Goal: Obtain resource: Obtain resource

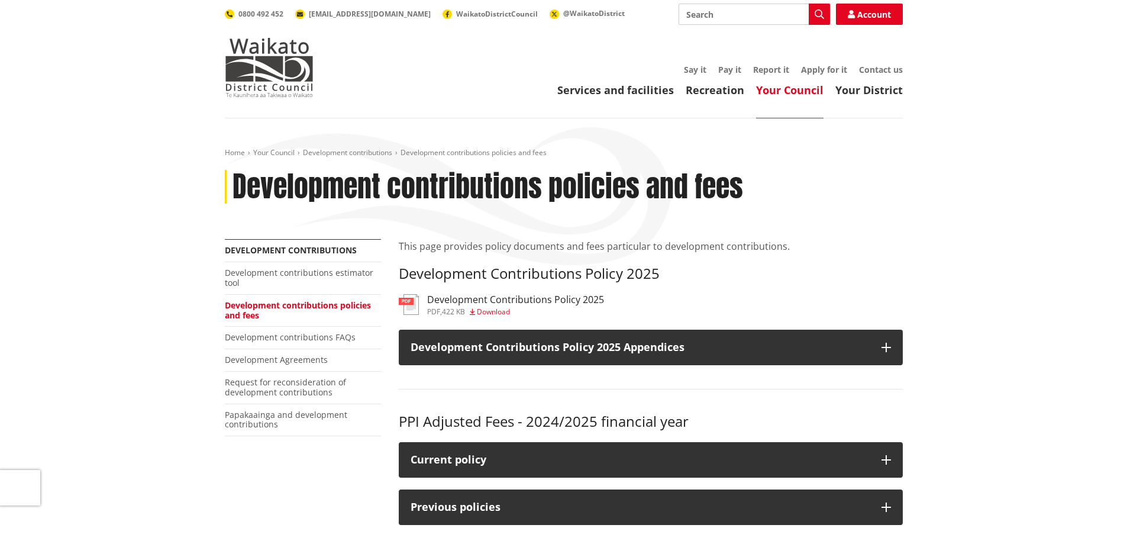
scroll to position [237, 0]
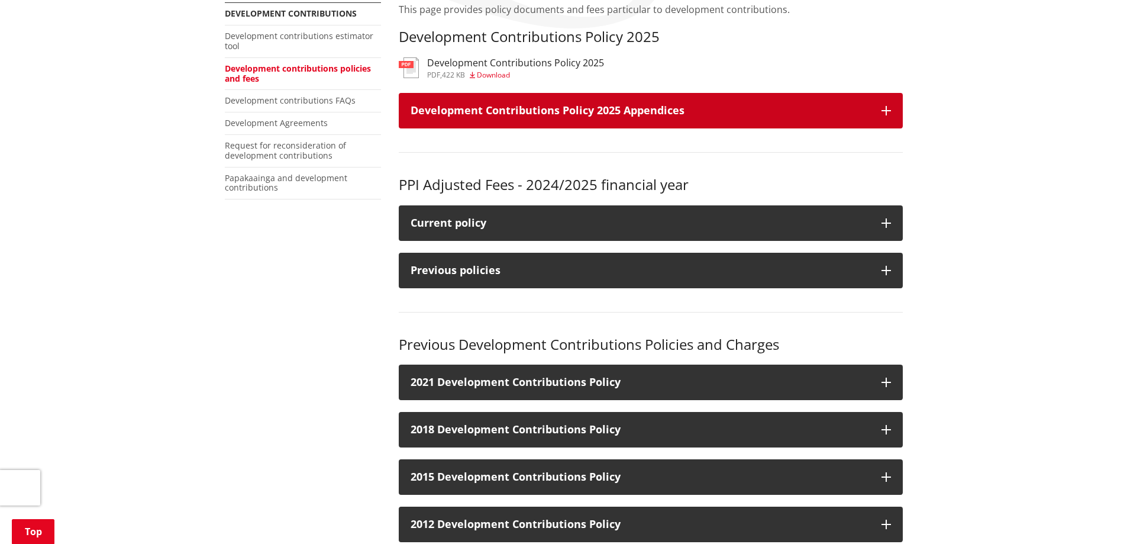
click at [572, 109] on h3 "Development Contributions Policy 2025 Appendices" at bounding box center [640, 111] width 459 height 12
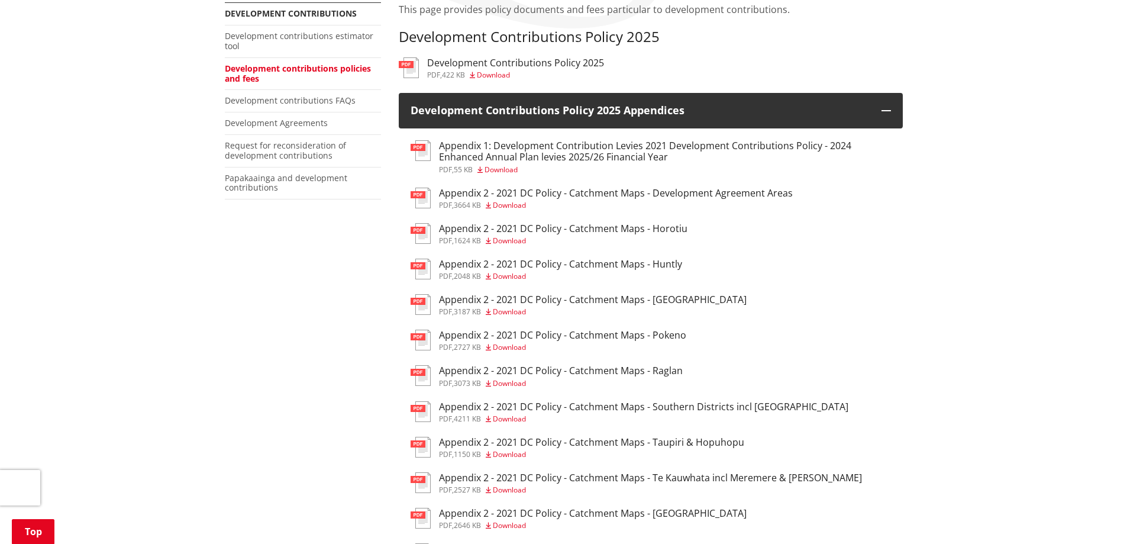
click at [570, 145] on h3 "Appendix 1: Development Contribution Levies 2021 Development Contributions Poli…" at bounding box center [665, 151] width 452 height 22
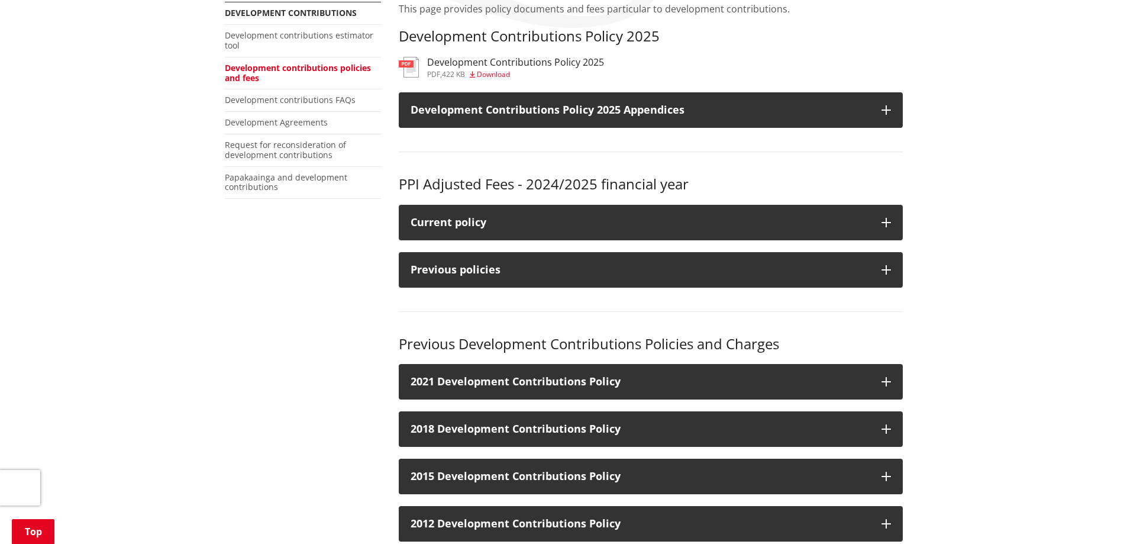
scroll to position [118, 0]
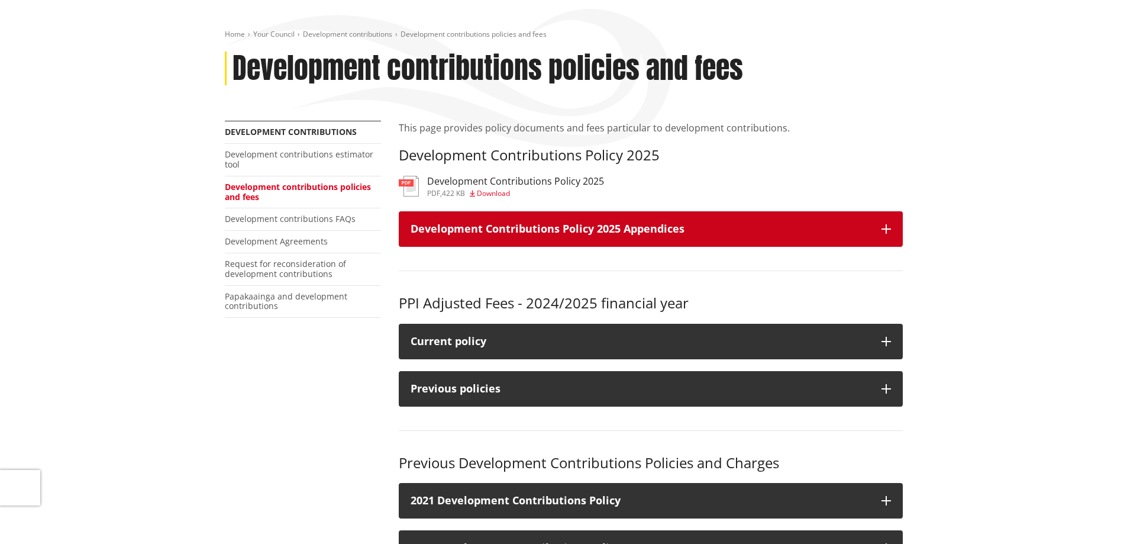
click at [765, 230] on h3 "Development Contributions Policy 2025 Appendices" at bounding box center [640, 229] width 459 height 12
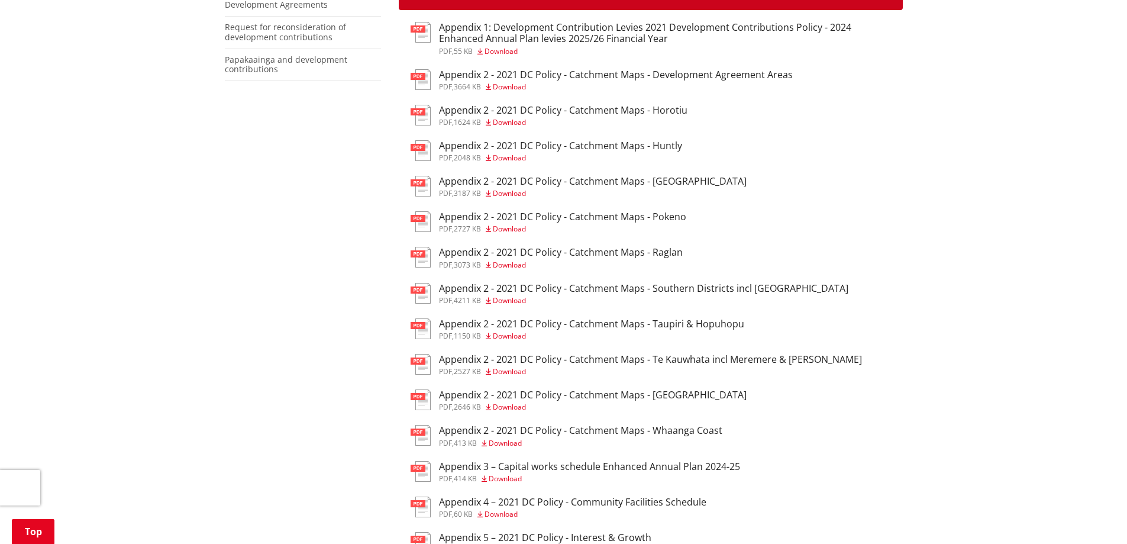
scroll to position [710, 0]
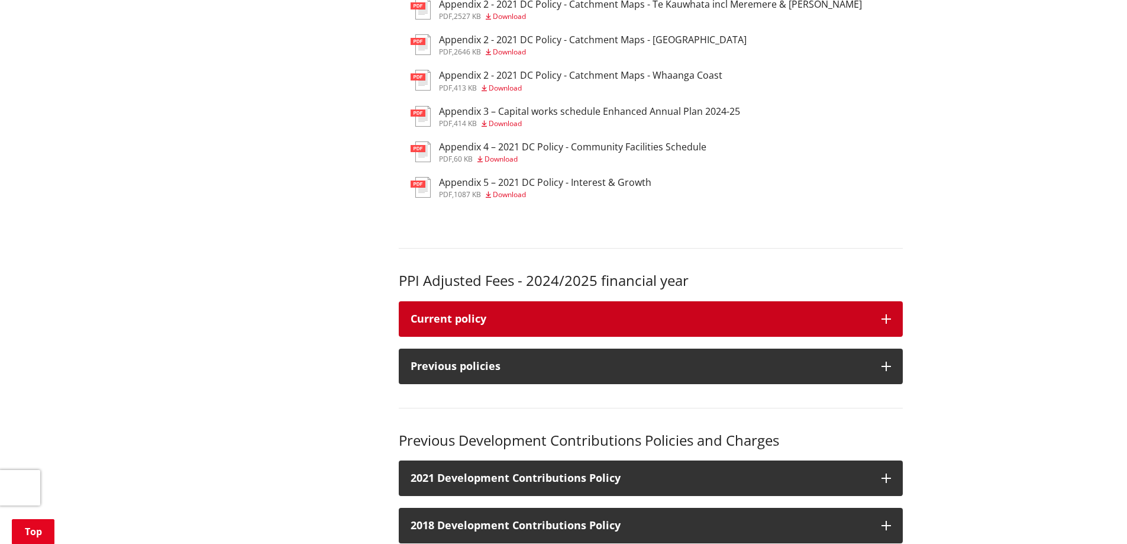
click at [682, 324] on div "Current policy" at bounding box center [640, 319] width 459 height 12
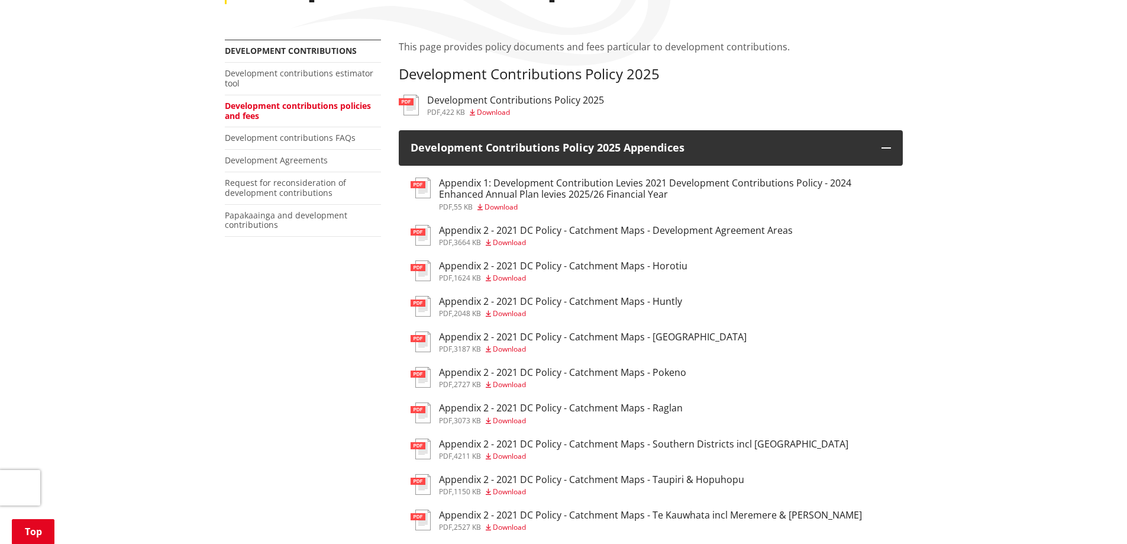
scroll to position [118, 0]
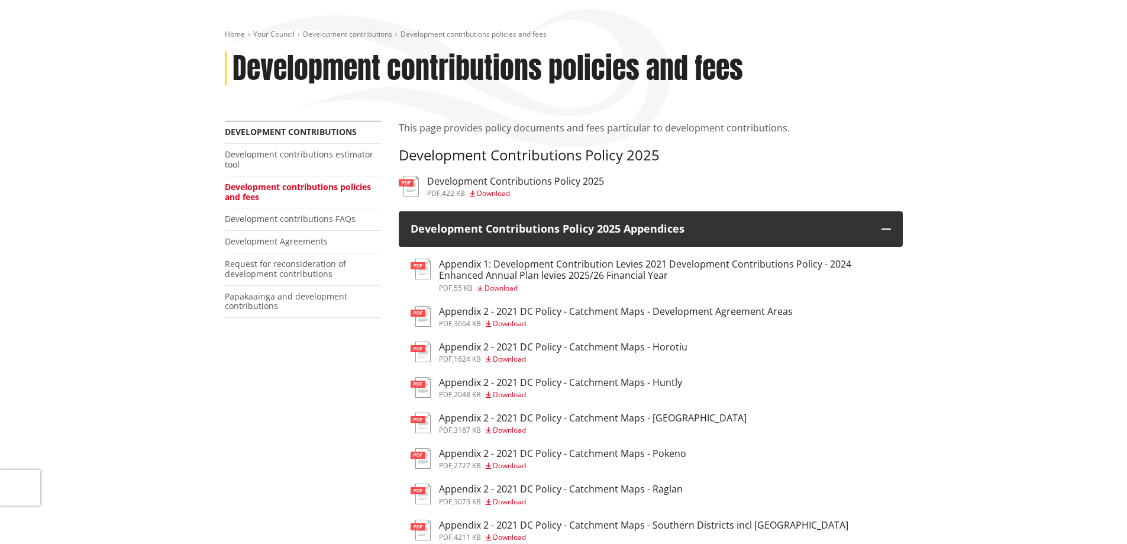
click at [645, 265] on h3 "Appendix 1: Development Contribution Levies 2021 Development Contributions Poli…" at bounding box center [665, 270] width 452 height 22
